Goal: Ask a question: Seek information or help from site administrators or community

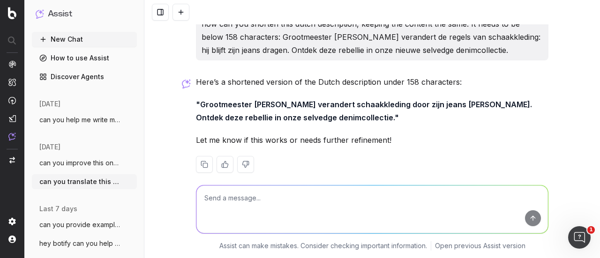
click at [75, 36] on button "New Chat" at bounding box center [84, 39] width 105 height 15
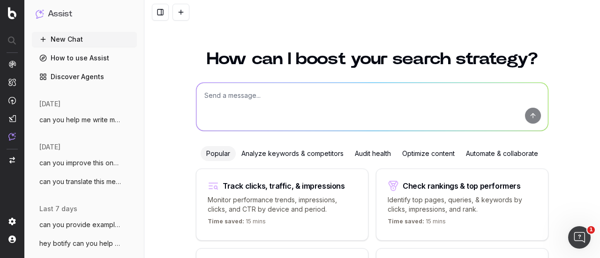
click at [258, 100] on textarea at bounding box center [372, 107] width 352 height 48
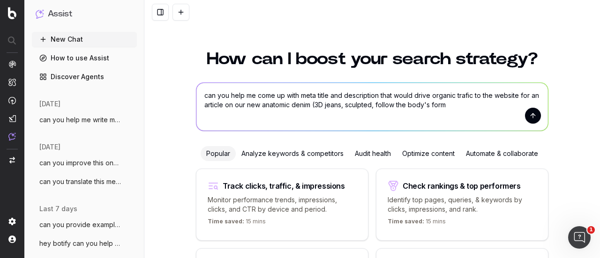
type textarea "can you help me come up with meta title and description that would drive organi…"
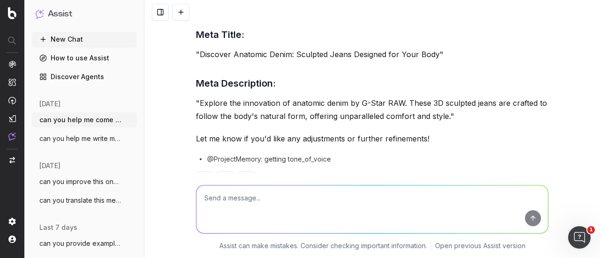
scroll to position [129, 0]
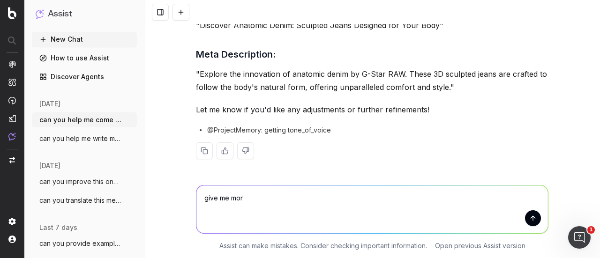
type textarea "give me more"
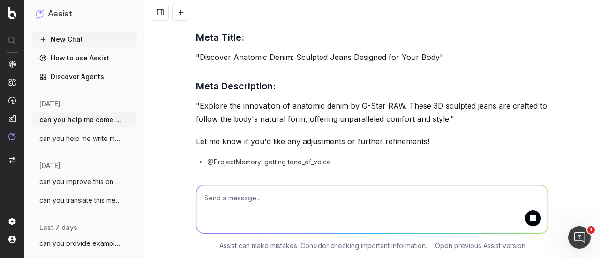
click at [269, 201] on textarea at bounding box center [372, 210] width 352 height 48
type textarea "give me more"
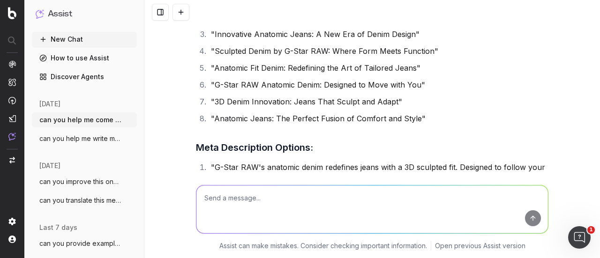
scroll to position [801, 0]
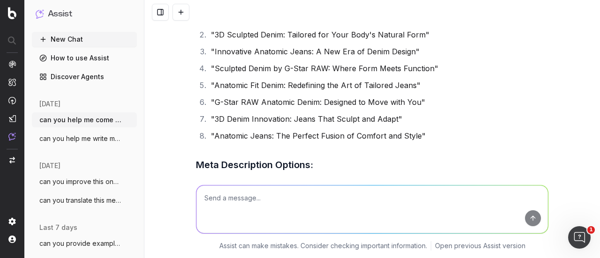
click at [303, 206] on textarea at bounding box center [372, 210] width 352 height 48
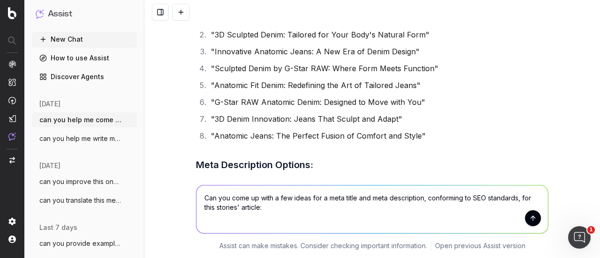
click at [285, 225] on textarea "Can you come up with a few ideas for a meta title and meta description, conform…" at bounding box center [372, 210] width 352 height 48
paste textarea "L8: Ipsumdol Sitam Consect: A eli sed do eiusm-temporincid utlab Etdol: Magnaal…"
type textarea "Lor ips dolo si amet c adi elits doe t inci utlab etd magn aliquaenima, minimve…"
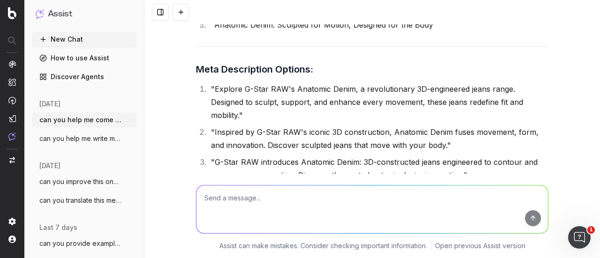
scroll to position [1943, 0]
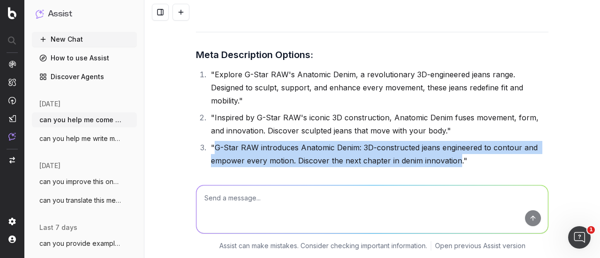
drag, startPoint x: 456, startPoint y: 135, endPoint x: 212, endPoint y: 116, distance: 244.5
click at [212, 141] on li ""G-Star RAW introduces Anatomic Denim: 3D-constructed jeans engineered to conto…" at bounding box center [378, 154] width 340 height 26
copy li "G-Star RAW introduces Anatomic Denim: 3D-constructed jeans engineered to contou…"
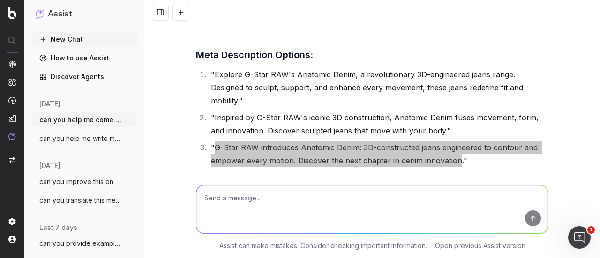
scroll to position [1990, 0]
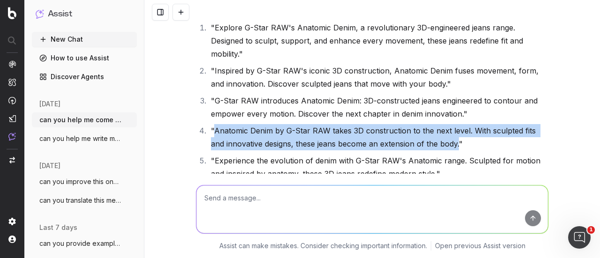
drag, startPoint x: 440, startPoint y: 119, endPoint x: 210, endPoint y: 105, distance: 231.0
click at [210, 124] on li ""Anatomic Denim by G-Star RAW takes 3D construction to the next level. With scu…" at bounding box center [378, 137] width 340 height 26
copy li "Anatomic Denim by G-Star RAW takes 3D construction to the next level. With scul…"
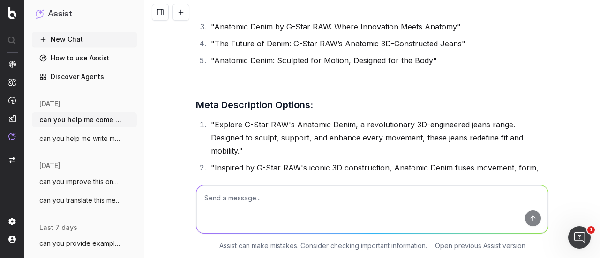
scroll to position [2080, 0]
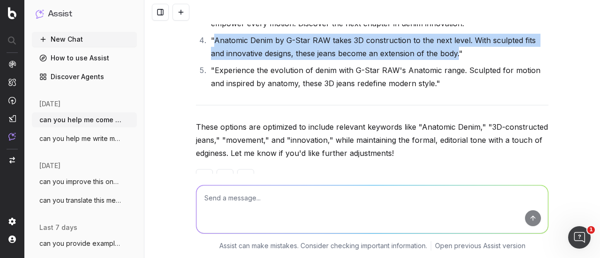
click at [292, 216] on textarea at bounding box center [372, 210] width 352 height 48
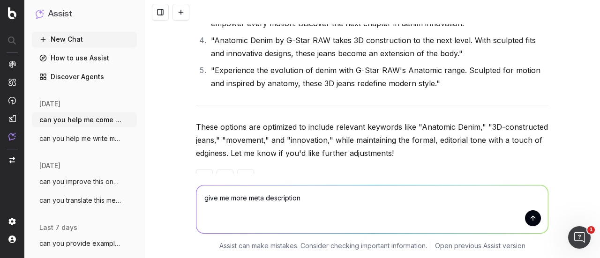
type textarea "give me more meta descriptions"
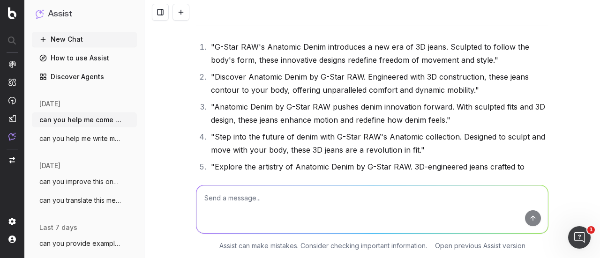
scroll to position [2461, 0]
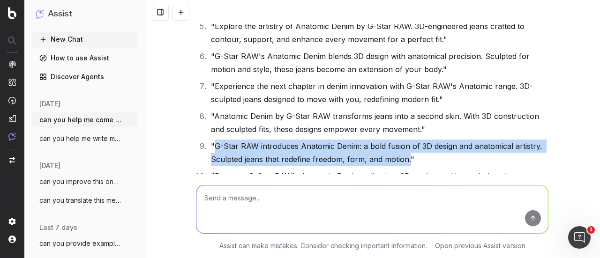
drag, startPoint x: 405, startPoint y: 134, endPoint x: 210, endPoint y: 115, distance: 195.9
click at [210, 140] on li ""G-Star RAW introduces Anatomic Denim: a bold fusion of 3D design and anatomica…" at bounding box center [378, 153] width 340 height 26
copy li "G-Star RAW introduces Anatomic Denim: a bold fusion of 3D design and anatomical…"
click at [127, 119] on icon "button" at bounding box center [130, 119] width 7 height 7
click at [157, 124] on div "Delete" at bounding box center [159, 119] width 59 height 15
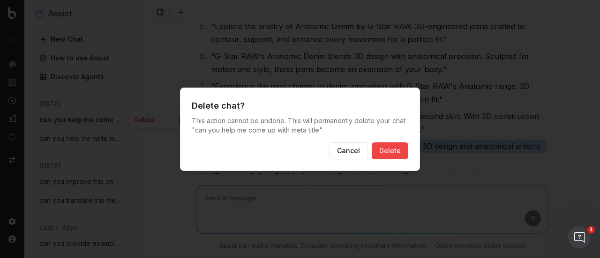
click at [391, 148] on button "Delete" at bounding box center [390, 150] width 37 height 17
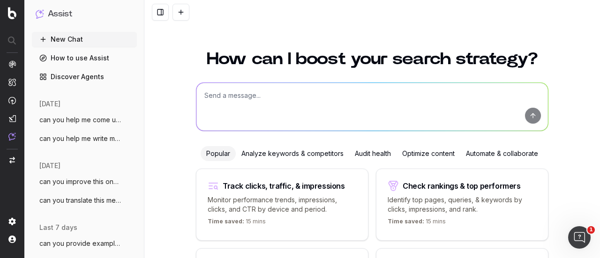
click at [219, 96] on textarea at bounding box center [372, 107] width 352 height 48
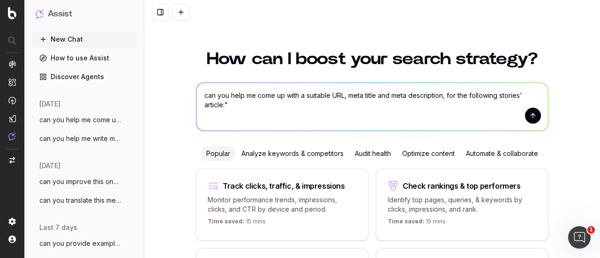
paste textarea "L0: I Dolo si Ame Con Adipisc: Eli Sedd-eiusm temporin Utlabore Etdo magnaaliqu…"
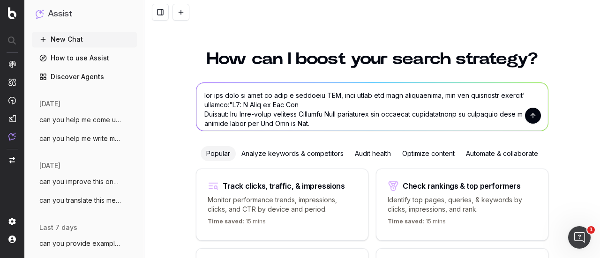
scroll to position [1155, 0]
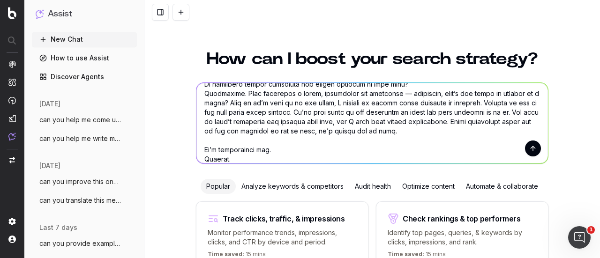
type textarea "lor ips dolo si amet co adip e seddoeiu TEM, inci utlab etd magn aliquaenima, m…"
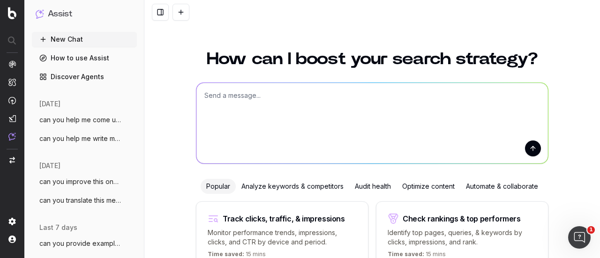
scroll to position [0, 0]
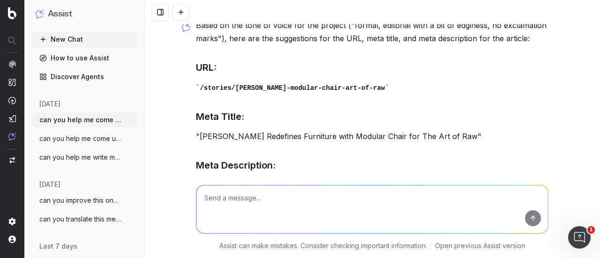
scroll to position [1922, 0]
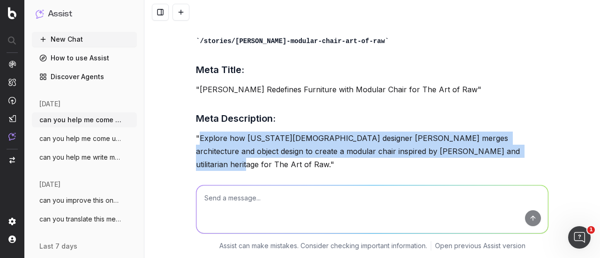
drag, startPoint x: 484, startPoint y: 127, endPoint x: 198, endPoint y: 117, distance: 286.6
click at [198, 132] on p ""Explore how [US_STATE][DEMOGRAPHIC_DATA] designer [PERSON_NAME] merges archite…" at bounding box center [372, 151] width 352 height 39
copy p "Explore how [US_STATE]-based designer [PERSON_NAME] merges architecture and obj…"
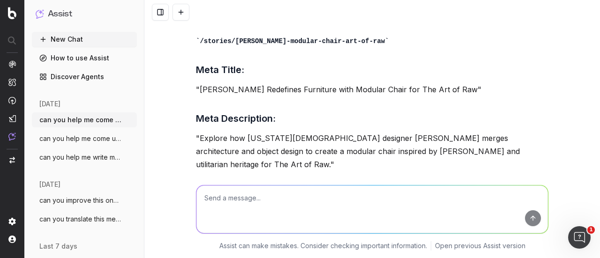
click at [298, 212] on textarea at bounding box center [372, 210] width 352 height 48
type textarea "can you shorten the meta description"
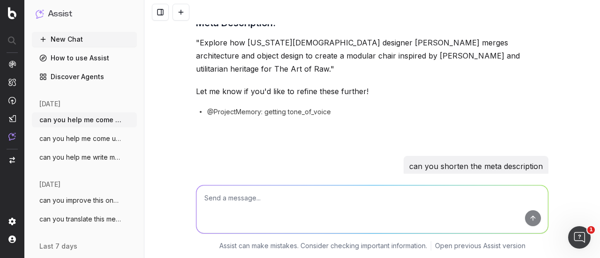
scroll to position [2085, 0]
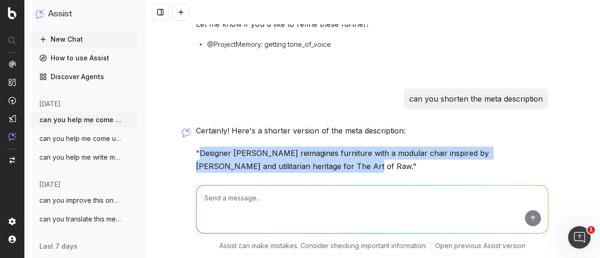
drag, startPoint x: 290, startPoint y: 129, endPoint x: 195, endPoint y: 108, distance: 97.5
click at [196, 147] on p ""Designer [PERSON_NAME] reimagines furniture with a modular chair inspired by […" at bounding box center [372, 160] width 352 height 26
copy p "Designer [PERSON_NAME] reimagines furniture with a modular chair inspired by [P…"
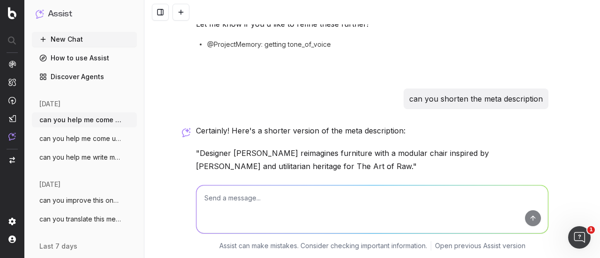
click at [341, 182] on div at bounding box center [372, 190] width 352 height 17
click at [305, 224] on textarea at bounding box center [372, 210] width 352 height 48
type textarea "provide more options"
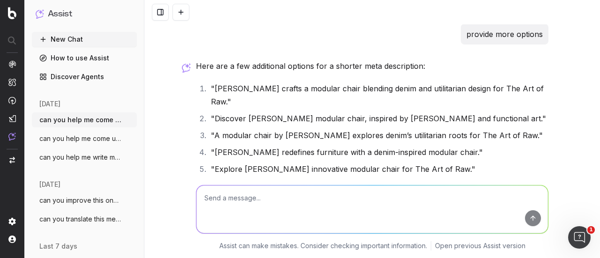
scroll to position [2287, 0]
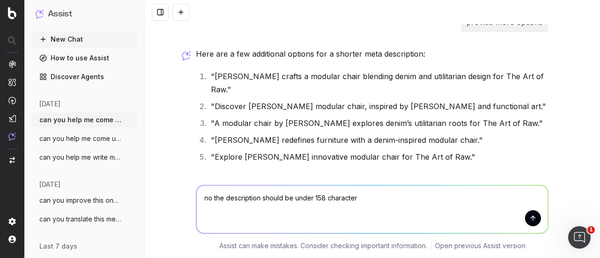
type textarea "no the description should be under 158 characters"
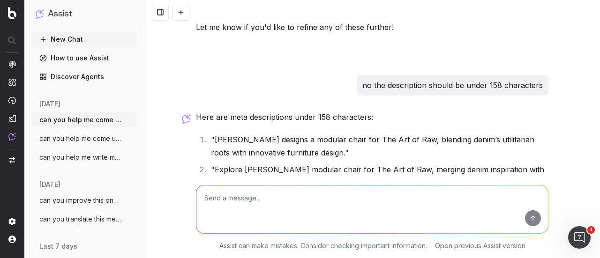
scroll to position [2419, 0]
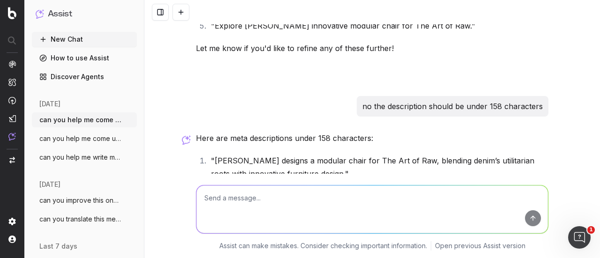
drag, startPoint x: 325, startPoint y: 150, endPoint x: 210, endPoint y: 139, distance: 115.4
click at [210, 184] on li ""Explore [PERSON_NAME] modular chair for The Art of Raw, merging denim inspirat…" at bounding box center [378, 197] width 340 height 26
copy li "Explore [PERSON_NAME] modular chair for The Art of Raw, merging denim inspirati…"
click at [297, 195] on textarea at bounding box center [372, 210] width 352 height 48
type textarea "is this a good one"
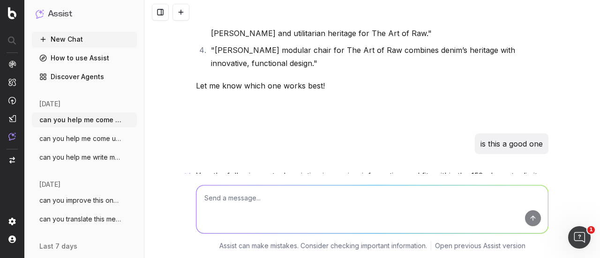
scroll to position [2687, 0]
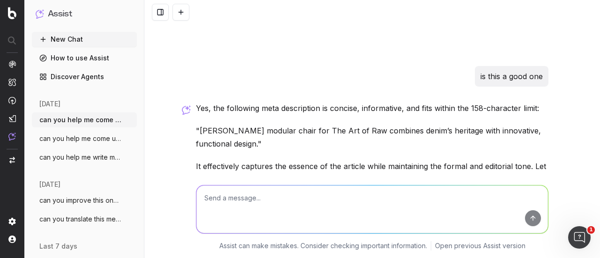
paste textarea "Explore how [PERSON_NAME] modular chair for The Art of Raw merges denim inspira…"
type textarea "Explore how [PERSON_NAME] modular chair for The Art of Raw merges denim inspira…"
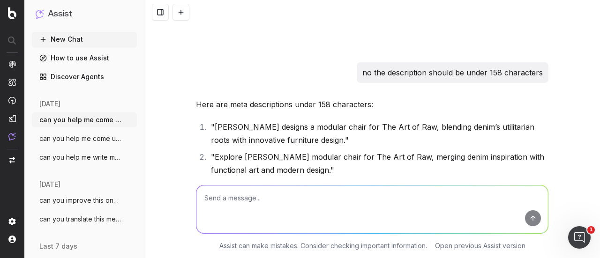
scroll to position [2499, 0]
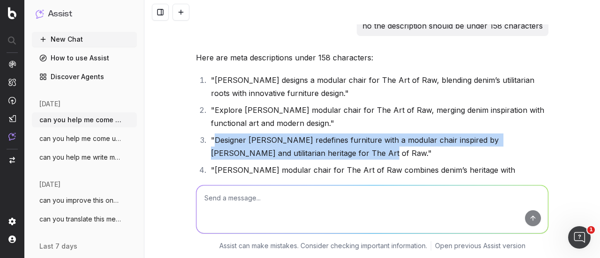
drag, startPoint x: 339, startPoint y: 99, endPoint x: 210, endPoint y: 86, distance: 130.5
click at [210, 134] on li ""Designer [PERSON_NAME] redefines furniture with a modular chair inspired by [P…" at bounding box center [378, 147] width 340 height 26
copy li "Designer [PERSON_NAME] redefines furniture with a modular chair inspired by [PE…"
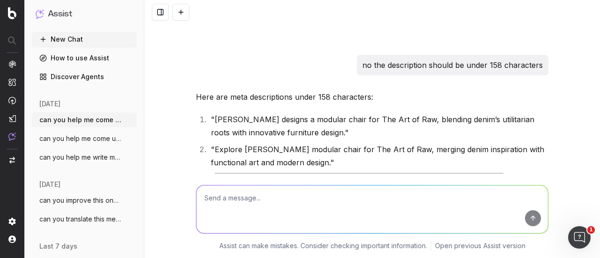
scroll to position [2406, 0]
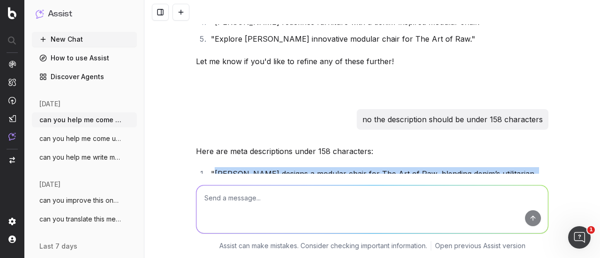
drag, startPoint x: 321, startPoint y: 135, endPoint x: 212, endPoint y: 116, distance: 110.4
click at [212, 167] on li ""[PERSON_NAME] designs a modular chair for The Art of Raw, blending denim’s uti…" at bounding box center [378, 180] width 340 height 26
copy li "[PERSON_NAME] designs a modular chair for The Art of Raw, blending denim’s util…"
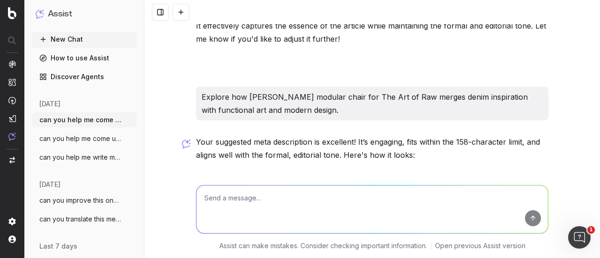
scroll to position [2874, 0]
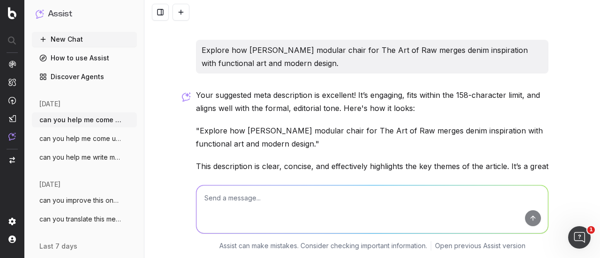
click at [280, 205] on textarea at bounding box center [372, 210] width 352 height 48
type textarea "now give me options for the meta title"
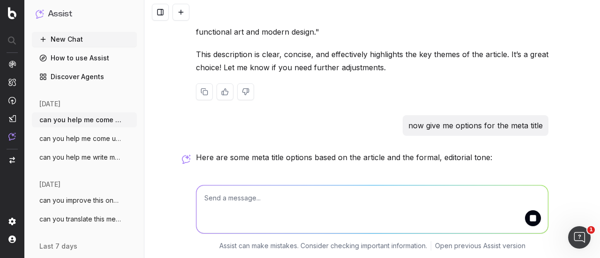
scroll to position [3036, 0]
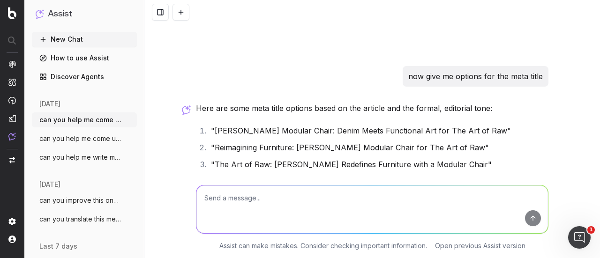
drag, startPoint x: 487, startPoint y: 76, endPoint x: 212, endPoint y: 72, distance: 274.7
click at [212, 124] on li ""[PERSON_NAME] Modular Chair: Denim Meets Functional Art for The Art of Raw"" at bounding box center [378, 130] width 340 height 13
copy li "[PERSON_NAME] Modular Chair: Denim Meets Functional Art for The Art of Raw"
drag, startPoint x: 467, startPoint y: 94, endPoint x: 212, endPoint y: 90, distance: 255.0
click at [212, 141] on li ""Reimagining Furniture: [PERSON_NAME] Modular Chair for The Art of Raw"" at bounding box center [378, 147] width 340 height 13
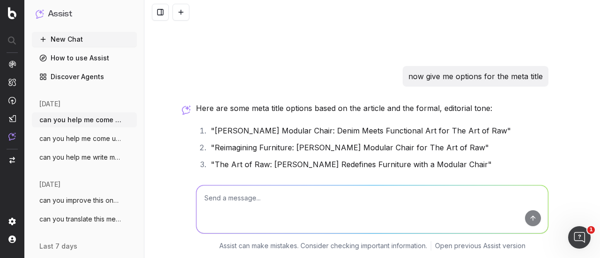
copy li "Reimagining Furniture: [PERSON_NAME] Modular Chair for The Art of Raw"
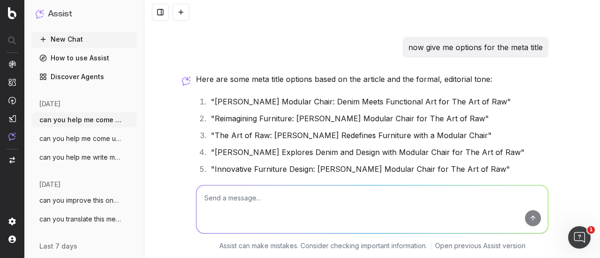
scroll to position [3077, 0]
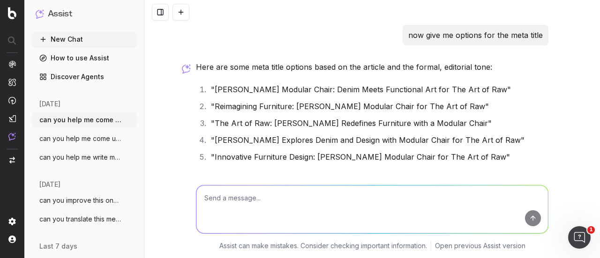
click at [281, 196] on textarea at bounding box center [372, 210] width 352 height 48
type textarea "give ideas for URLs"
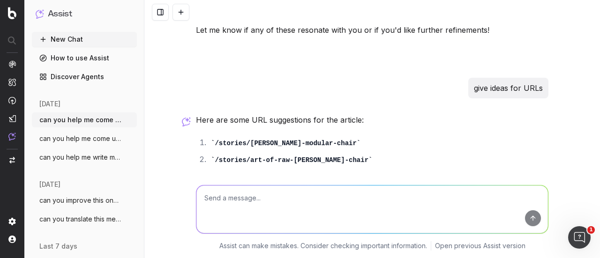
scroll to position [3223, 0]
